Goal: Task Accomplishment & Management: Use online tool/utility

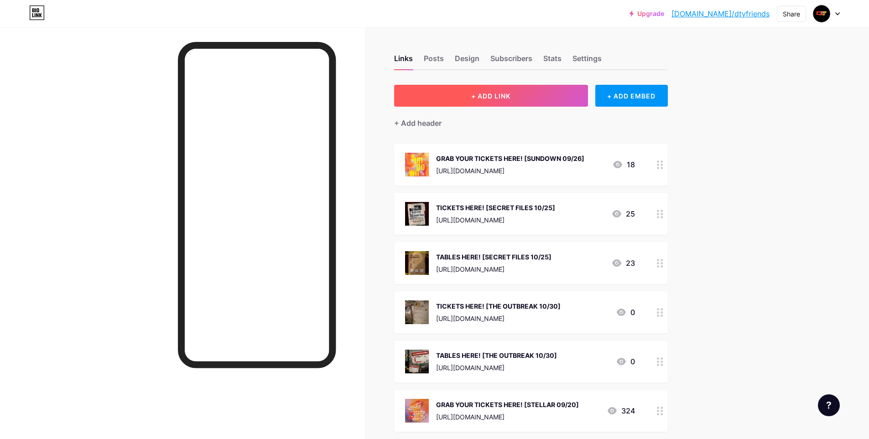
click at [500, 102] on button "+ ADD LINK" at bounding box center [491, 96] width 194 height 22
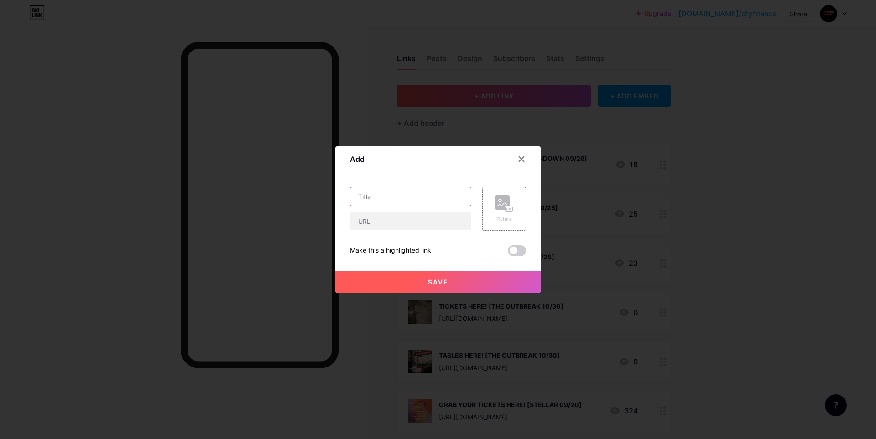
click at [423, 194] on input "text" at bounding box center [410, 196] width 120 height 18
type input "TICKETS HERE! [RESTRICTED 10/31]"
click at [445, 232] on div "TICKETS HERE! [RESTRICTED 10/31] Picture Make this a highlighted link Save" at bounding box center [438, 221] width 176 height 69
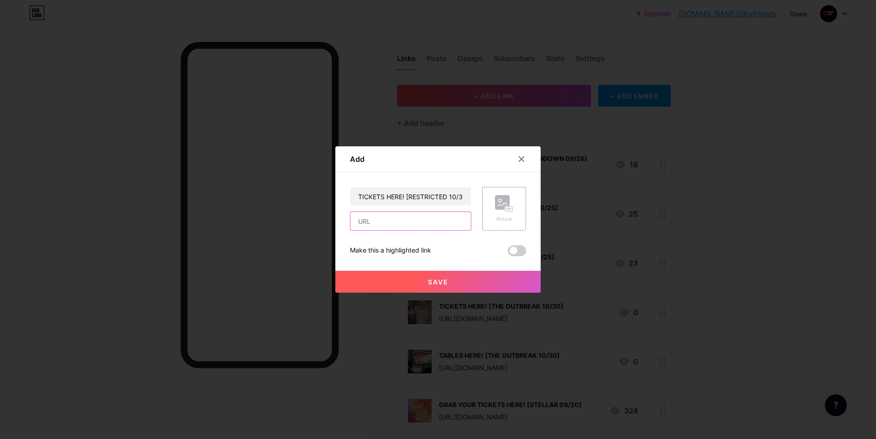
click at [447, 224] on input "text" at bounding box center [410, 221] width 120 height 18
paste input "[URL][DOMAIN_NAME]"
type input "[URL][DOMAIN_NAME]"
click at [510, 208] on rect at bounding box center [508, 209] width 7 height 5
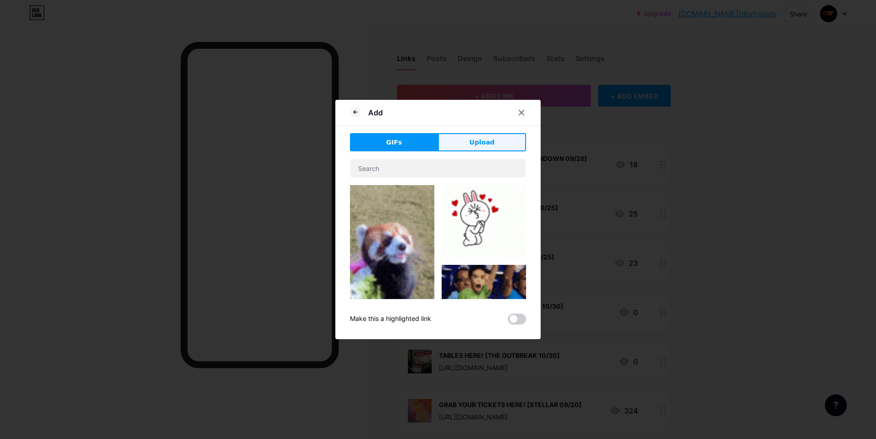
click at [476, 149] on button "Upload" at bounding box center [482, 142] width 88 height 18
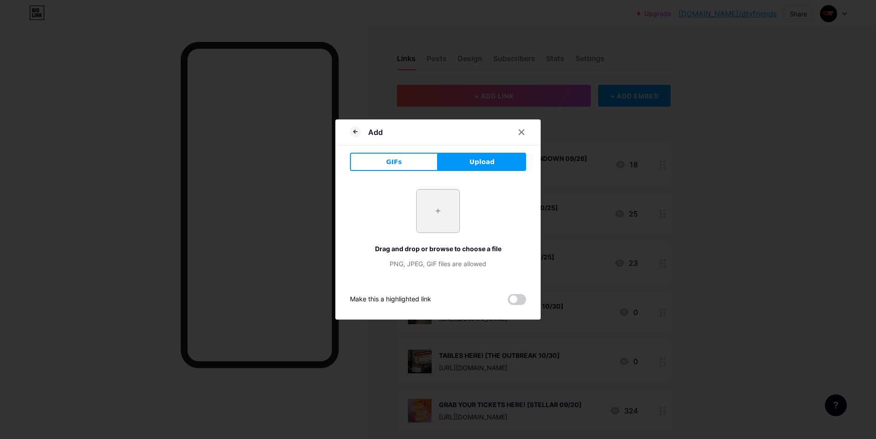
click at [449, 207] on input "file" at bounding box center [437, 211] width 43 height 43
type input "C:\fakepath\photo_2025-10-16_06-30-23.jpg"
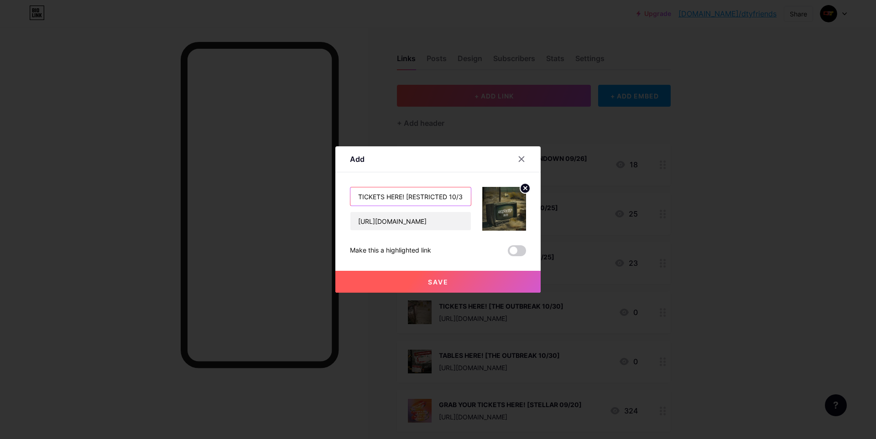
click at [463, 198] on input "TICKETS HERE! [RESTRICTED 10/31]" at bounding box center [410, 196] width 120 height 18
click at [498, 280] on button "Save" at bounding box center [437, 282] width 205 height 22
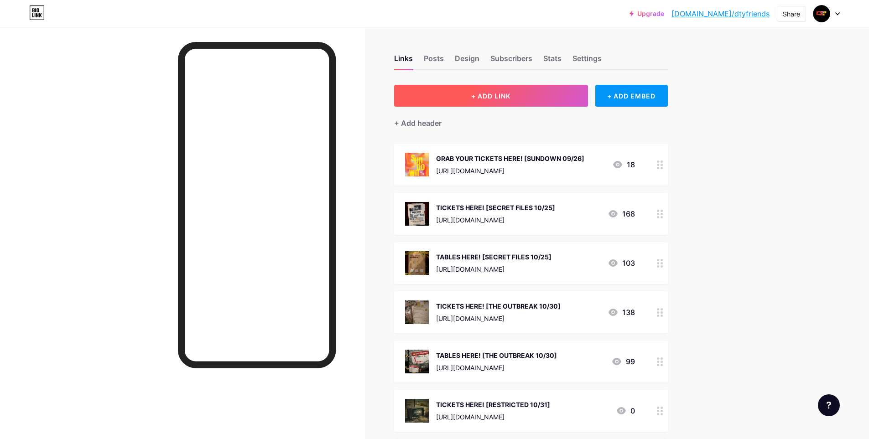
click at [541, 95] on button "+ ADD LINK" at bounding box center [491, 96] width 194 height 22
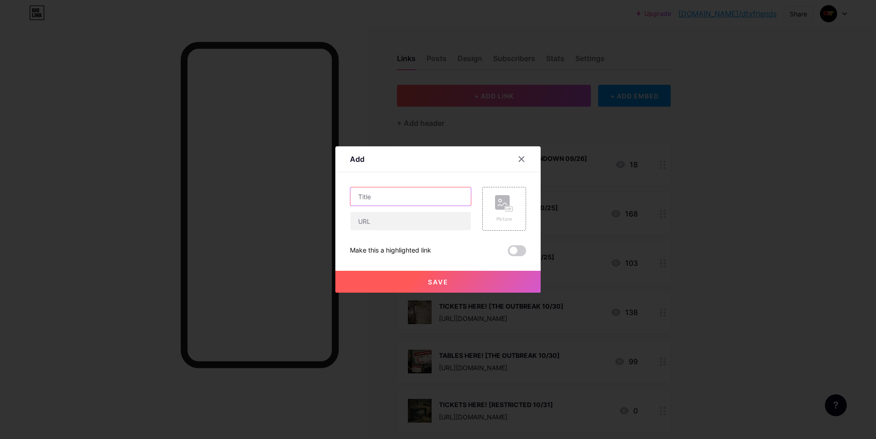
click at [407, 201] on input "text" at bounding box center [410, 196] width 120 height 18
type input "T"
type input "TABLES HERE! [RESTRICTED 10/31]"
click at [433, 219] on input "text" at bounding box center [410, 221] width 120 height 18
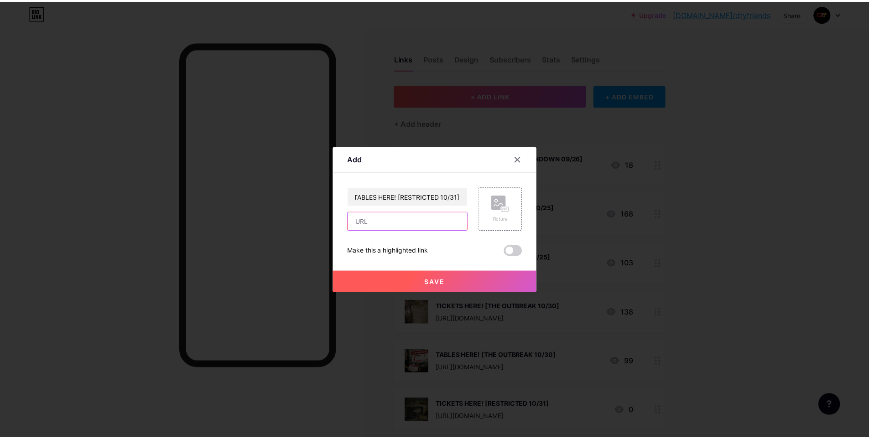
scroll to position [0, 0]
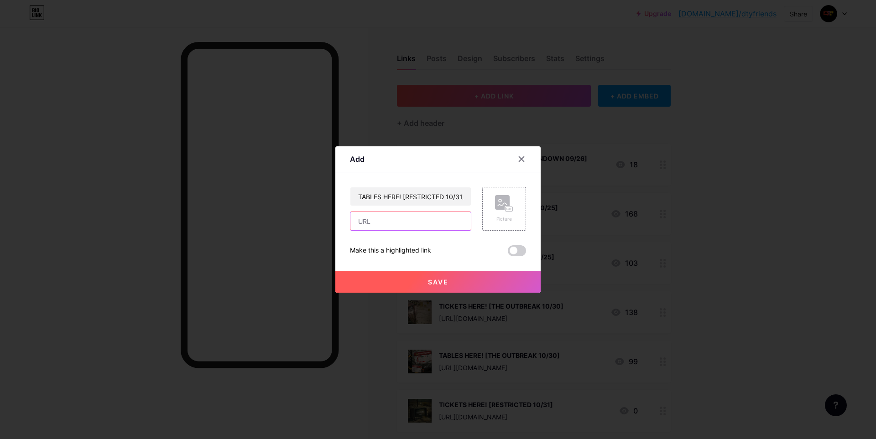
paste input "[URL][DOMAIN_NAME]"
type input "[URL][DOMAIN_NAME]"
click at [508, 207] on rect at bounding box center [508, 209] width 7 height 5
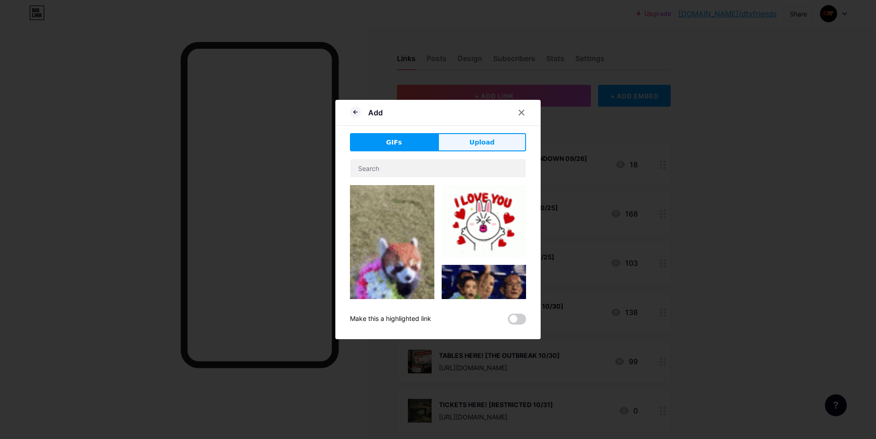
click at [486, 150] on button "Upload" at bounding box center [482, 142] width 88 height 18
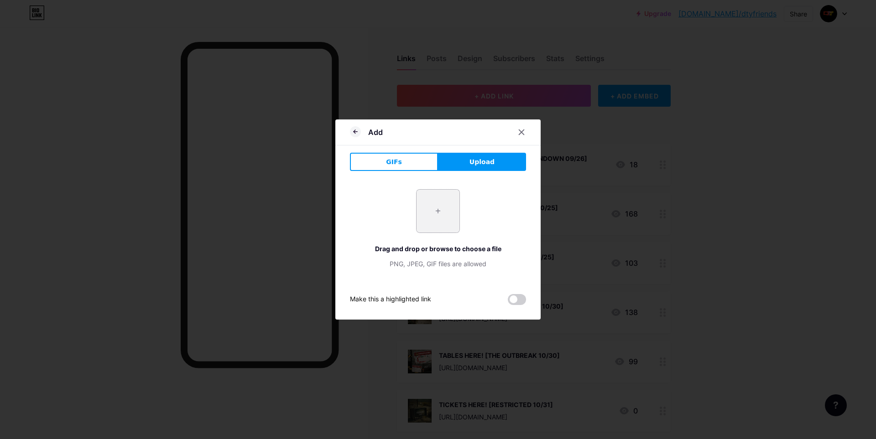
click at [451, 212] on input "file" at bounding box center [437, 211] width 43 height 43
type input "C:\fakepath\photo_2025-10-16_06-30-23.jpg"
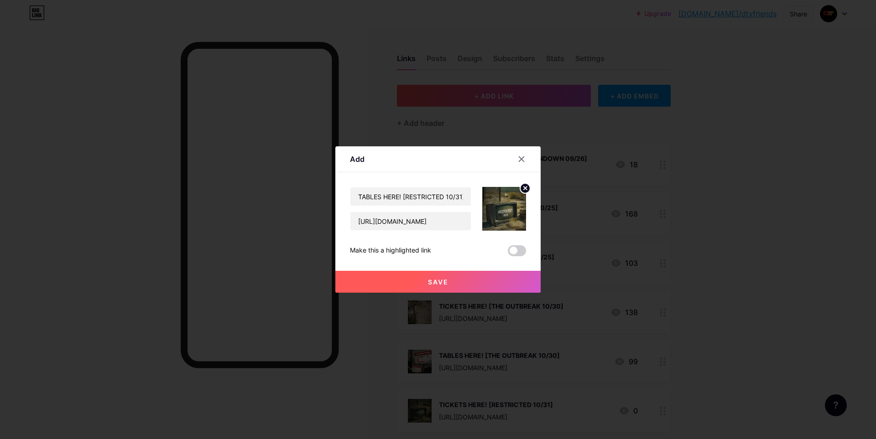
click at [520, 187] on circle at bounding box center [525, 188] width 10 height 10
click at [512, 207] on rect at bounding box center [508, 209] width 7 height 5
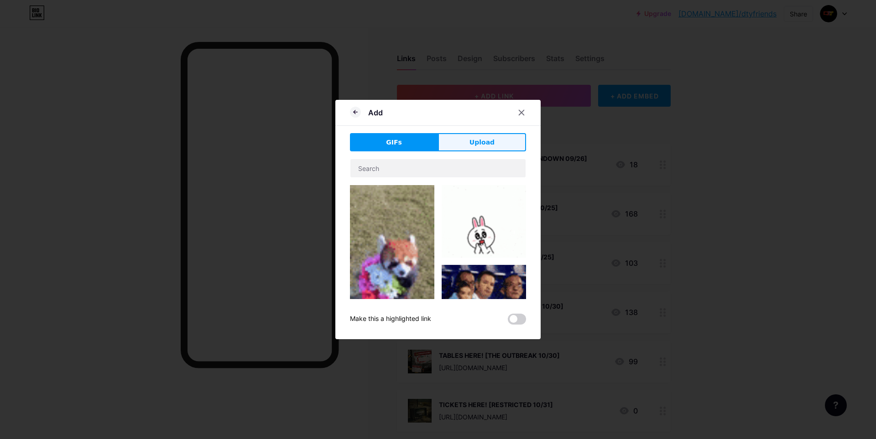
click at [493, 147] on button "Upload" at bounding box center [482, 142] width 88 height 18
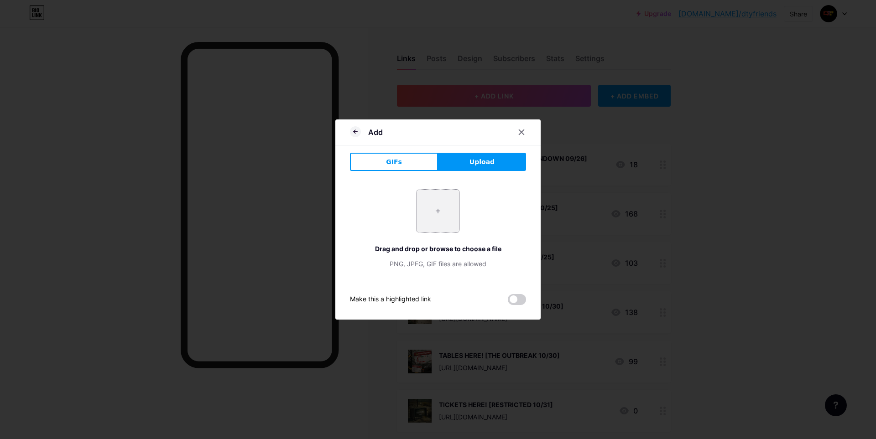
click at [444, 214] on input "file" at bounding box center [437, 211] width 43 height 43
type input "C:\fakepath\photo_2025-10-16_04-17-27.jpg"
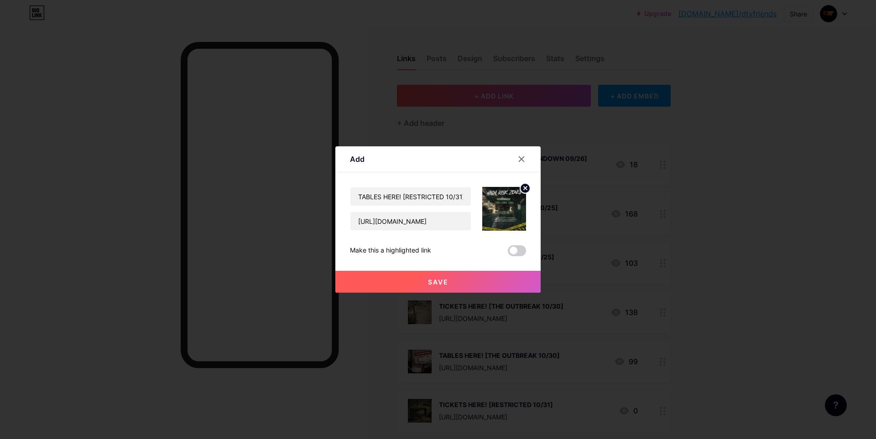
click at [478, 283] on button "Save" at bounding box center [437, 282] width 205 height 22
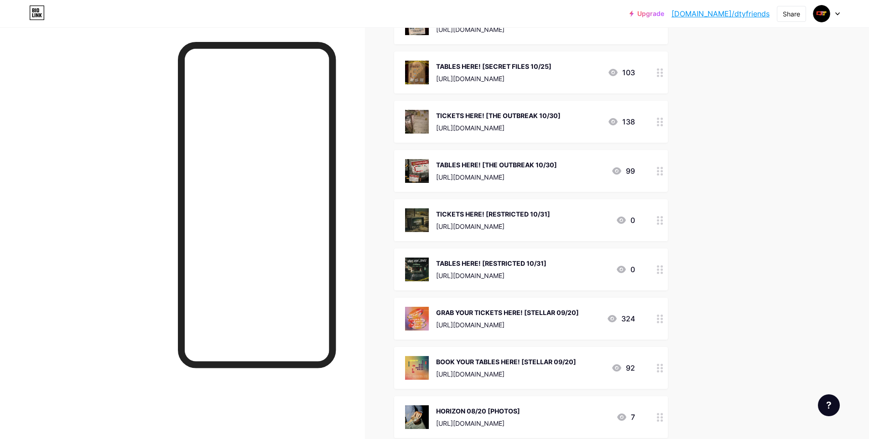
scroll to position [319, 0]
